Goal: Task Accomplishment & Management: Complete application form

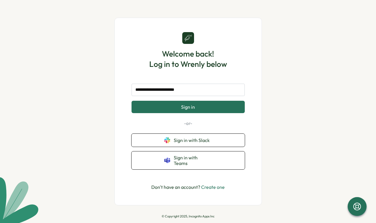
type input "**********"
click at [188, 110] on button "Sign in" at bounding box center [187, 107] width 113 height 12
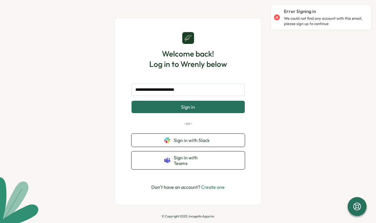
click at [214, 184] on link "Create one" at bounding box center [213, 187] width 24 height 6
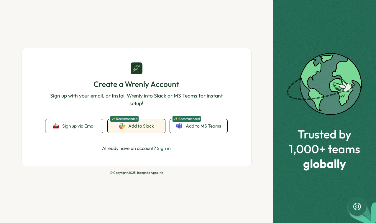
click at [152, 129] on span "Add to Slack" at bounding box center [141, 126] width 26 height 6
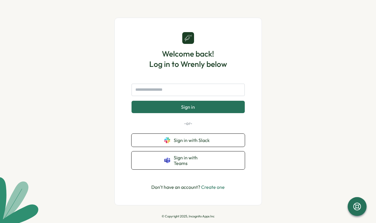
click at [212, 186] on link "Create one" at bounding box center [213, 187] width 24 height 6
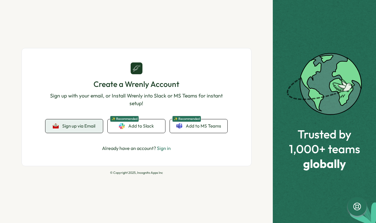
click at [77, 123] on span "Sign up via Email" at bounding box center [78, 125] width 33 height 5
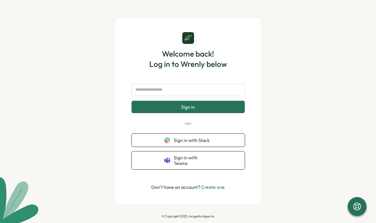
click at [213, 186] on link "Create one" at bounding box center [213, 187] width 24 height 6
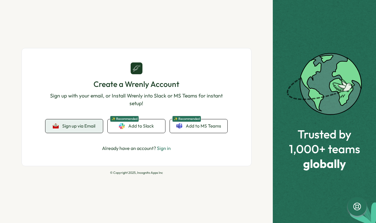
click at [86, 129] on button "Sign up via Email" at bounding box center [73, 126] width 57 height 14
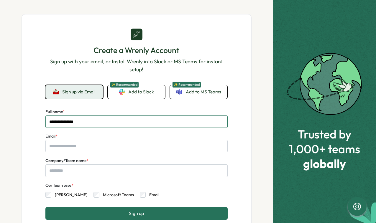
type input "**********"
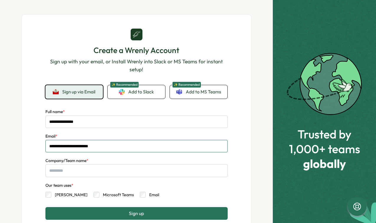
type input "**********"
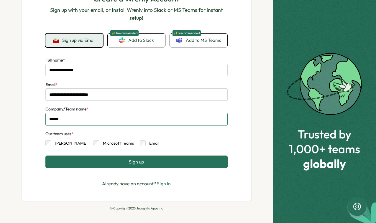
scroll to position [51, 0]
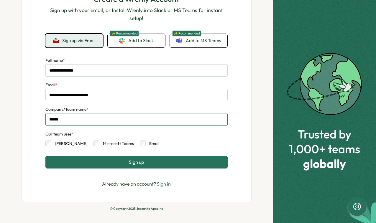
type input "******"
click at [121, 160] on button "Sign up" at bounding box center [136, 162] width 182 height 12
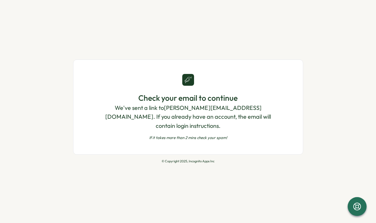
scroll to position [0, 0]
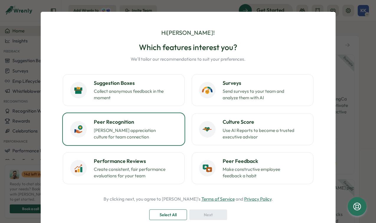
click at [125, 133] on p "[PERSON_NAME] appreciation culture for team connection" at bounding box center [131, 133] width 74 height 13
click at [205, 216] on span "Next" at bounding box center [208, 215] width 9 height 10
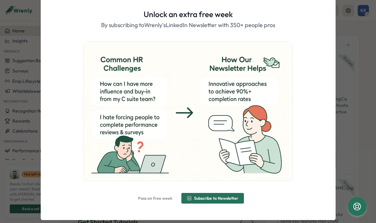
scroll to position [22, 0]
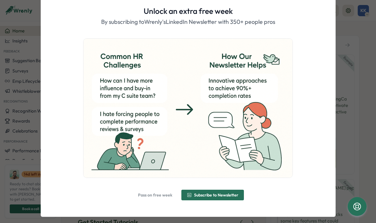
click at [158, 195] on span "Pass on free week" at bounding box center [155, 195] width 34 height 4
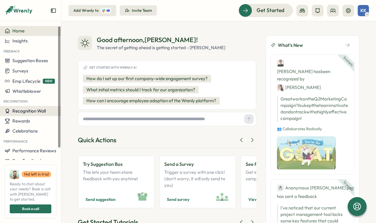
click at [25, 112] on span "Recognition Wall" at bounding box center [28, 111] width 33 height 6
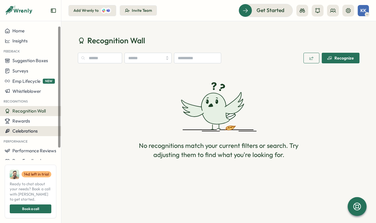
click at [22, 130] on span "Celebrations" at bounding box center [24, 131] width 25 height 6
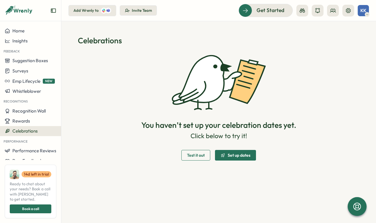
click at [366, 8] on div "KK" at bounding box center [362, 10] width 11 height 11
